Goal: Task Accomplishment & Management: Use online tool/utility

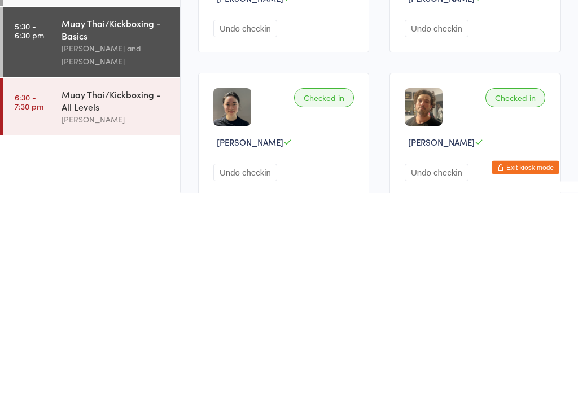
click at [115, 289] on div "Muay Thai/Kickboxing - All Levels" at bounding box center [116, 301] width 109 height 25
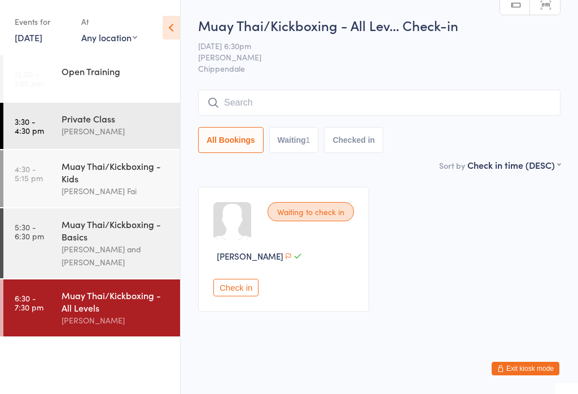
click at [327, 97] on input "search" at bounding box center [379, 103] width 363 height 26
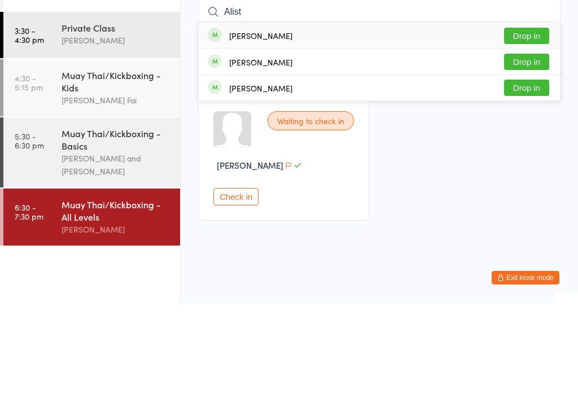
type input "Alist"
click at [528, 119] on button "Drop in" at bounding box center [526, 127] width 45 height 16
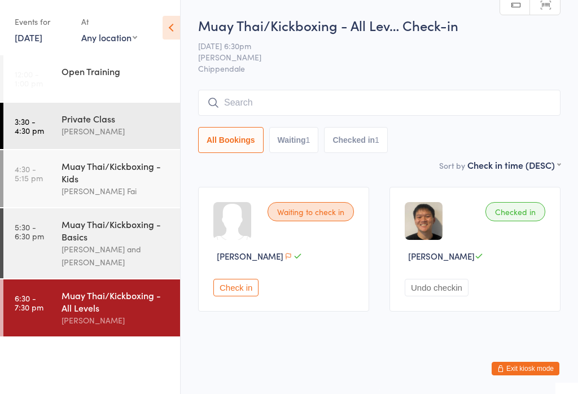
click at [330, 99] on input "search" at bounding box center [379, 103] width 363 height 26
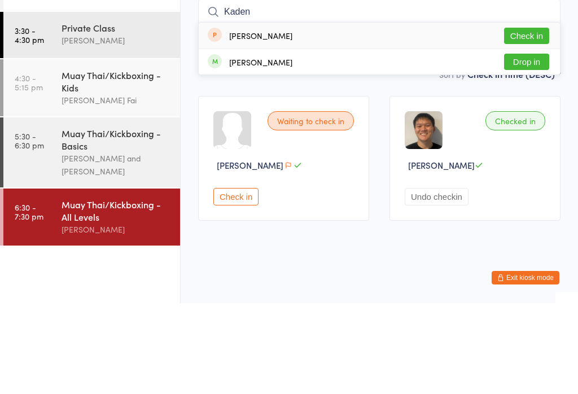
type input "Kaden"
click at [536, 119] on button "Check in" at bounding box center [526, 127] width 45 height 16
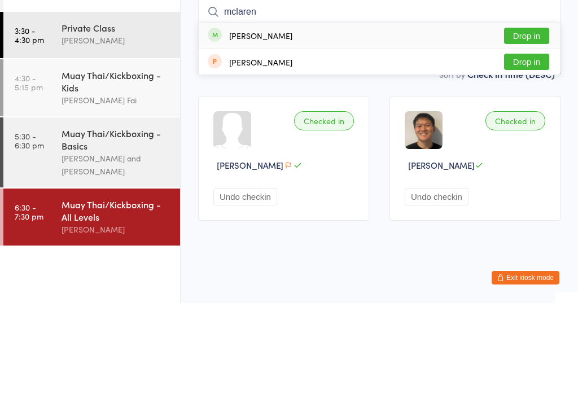
type input "mclaren"
click at [519, 119] on button "Drop in" at bounding box center [526, 127] width 45 height 16
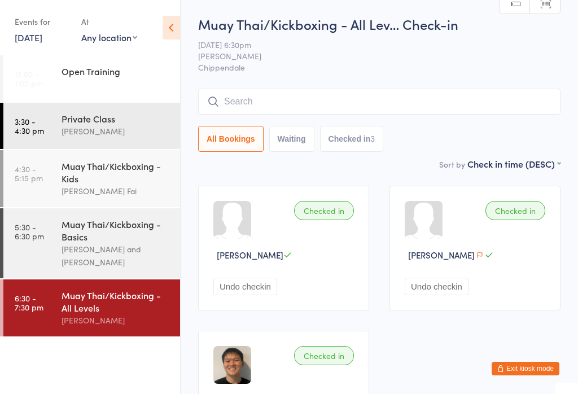
click at [306, 105] on input "search" at bounding box center [379, 102] width 363 height 26
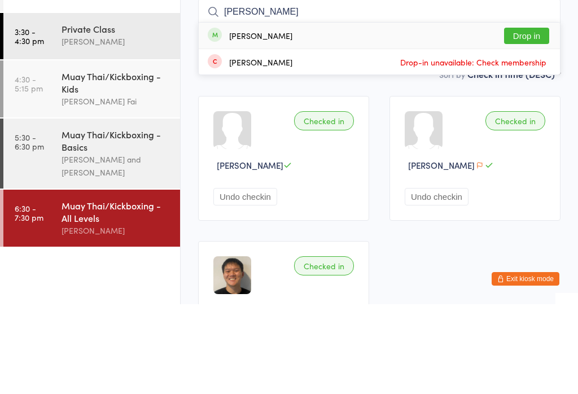
type input "[PERSON_NAME]"
click at [297, 112] on div "[PERSON_NAME] Drop in" at bounding box center [380, 125] width 362 height 26
